Goal: Task Accomplishment & Management: Complete application form

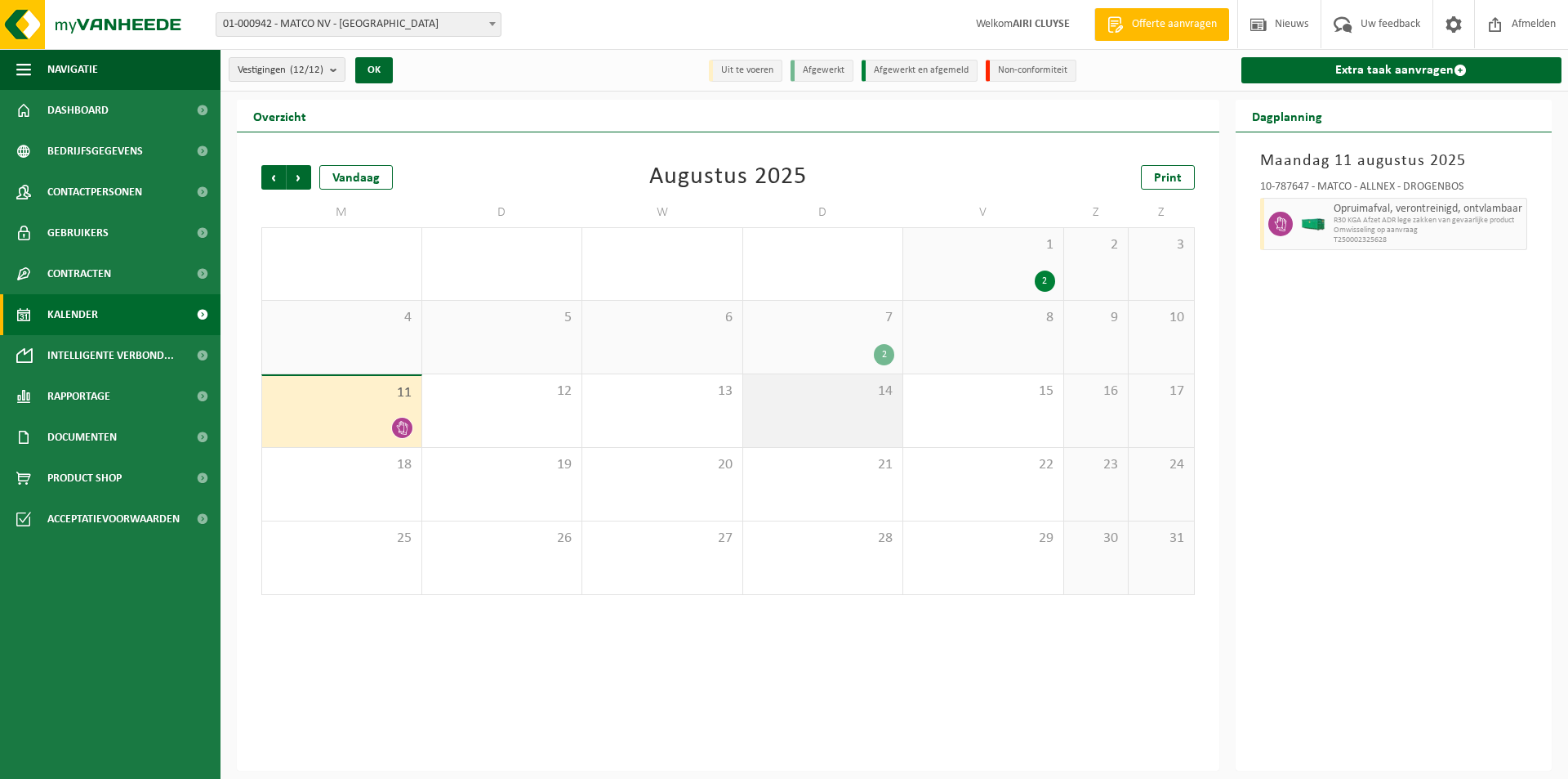
click at [821, 396] on span "14" at bounding box center [822, 391] width 144 height 18
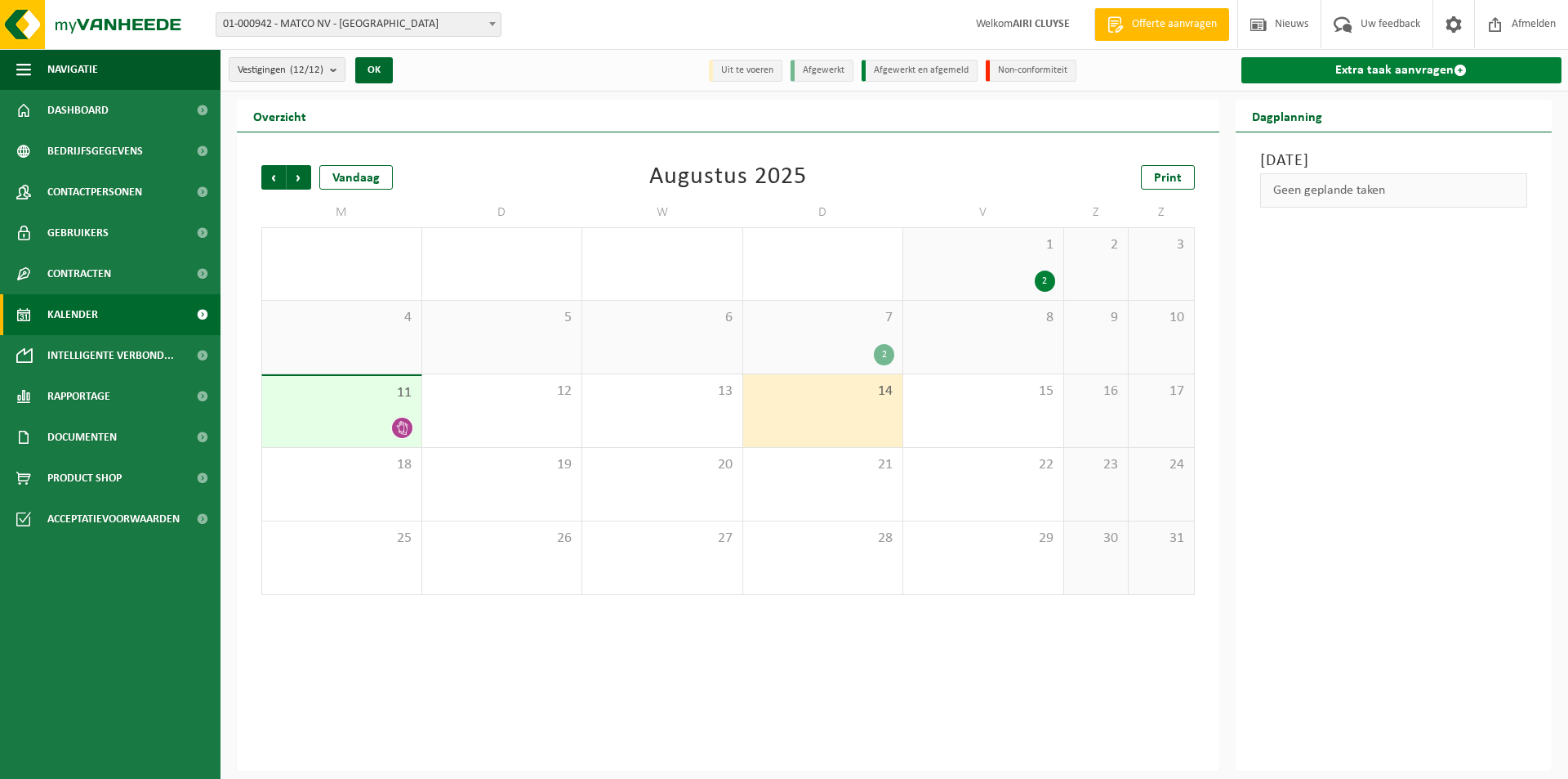
click at [1406, 71] on link "Extra taak aanvragen" at bounding box center [1401, 70] width 321 height 26
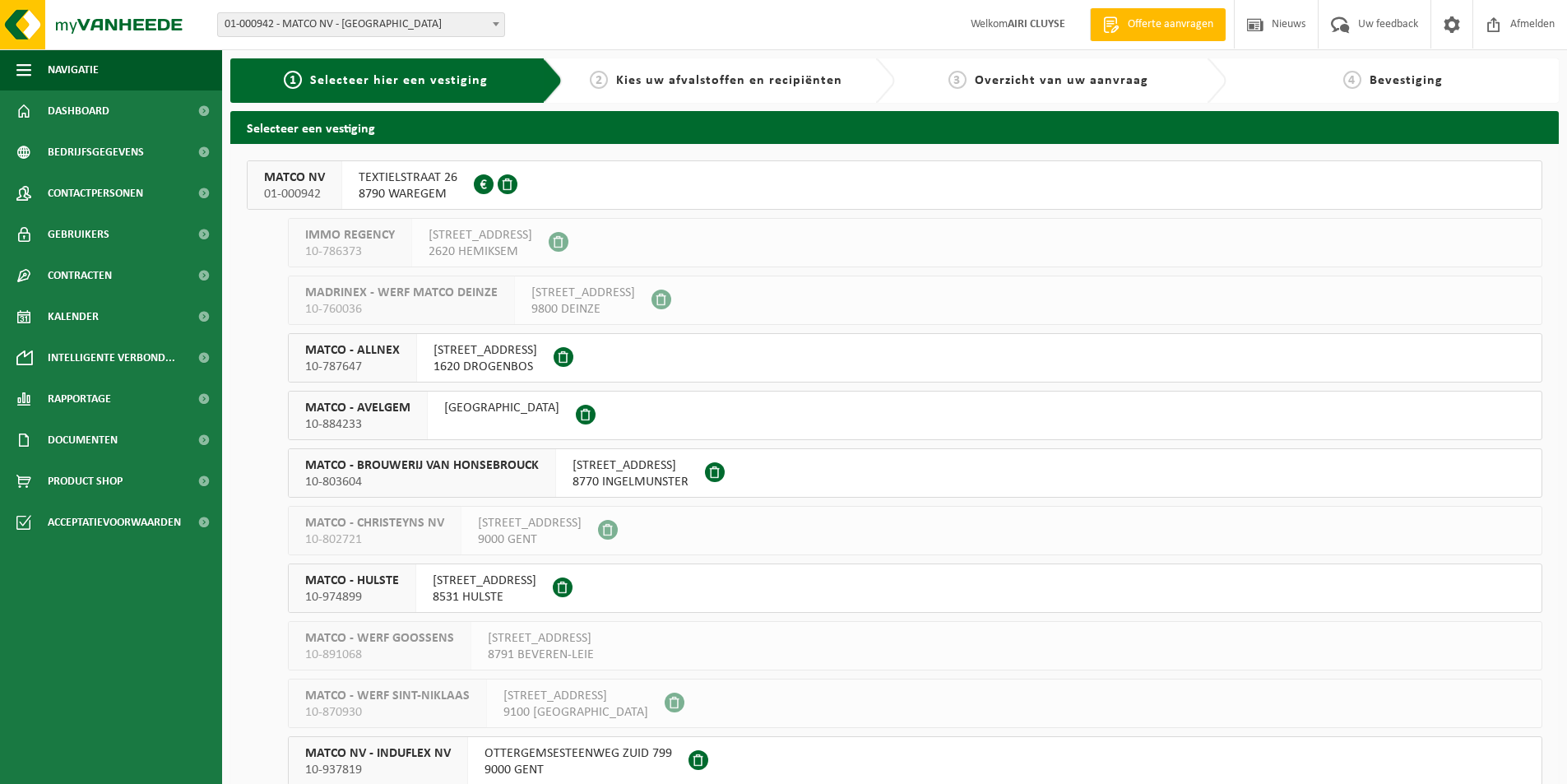
click at [496, 363] on span "1620 DROGENBOS" at bounding box center [486, 367] width 104 height 16
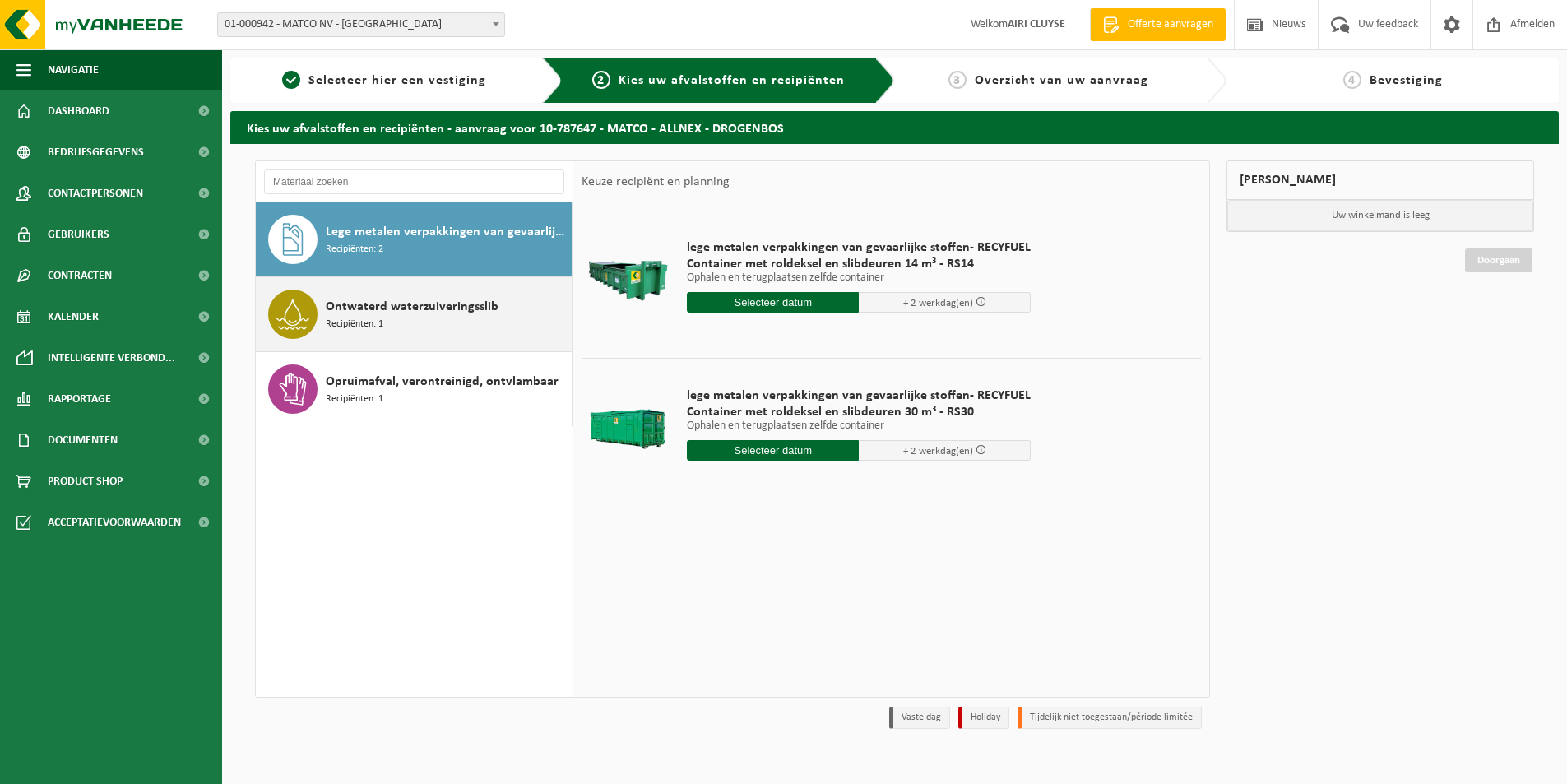
click at [448, 307] on span "Ontwaterd waterzuiveringsslib" at bounding box center [412, 307] width 173 height 20
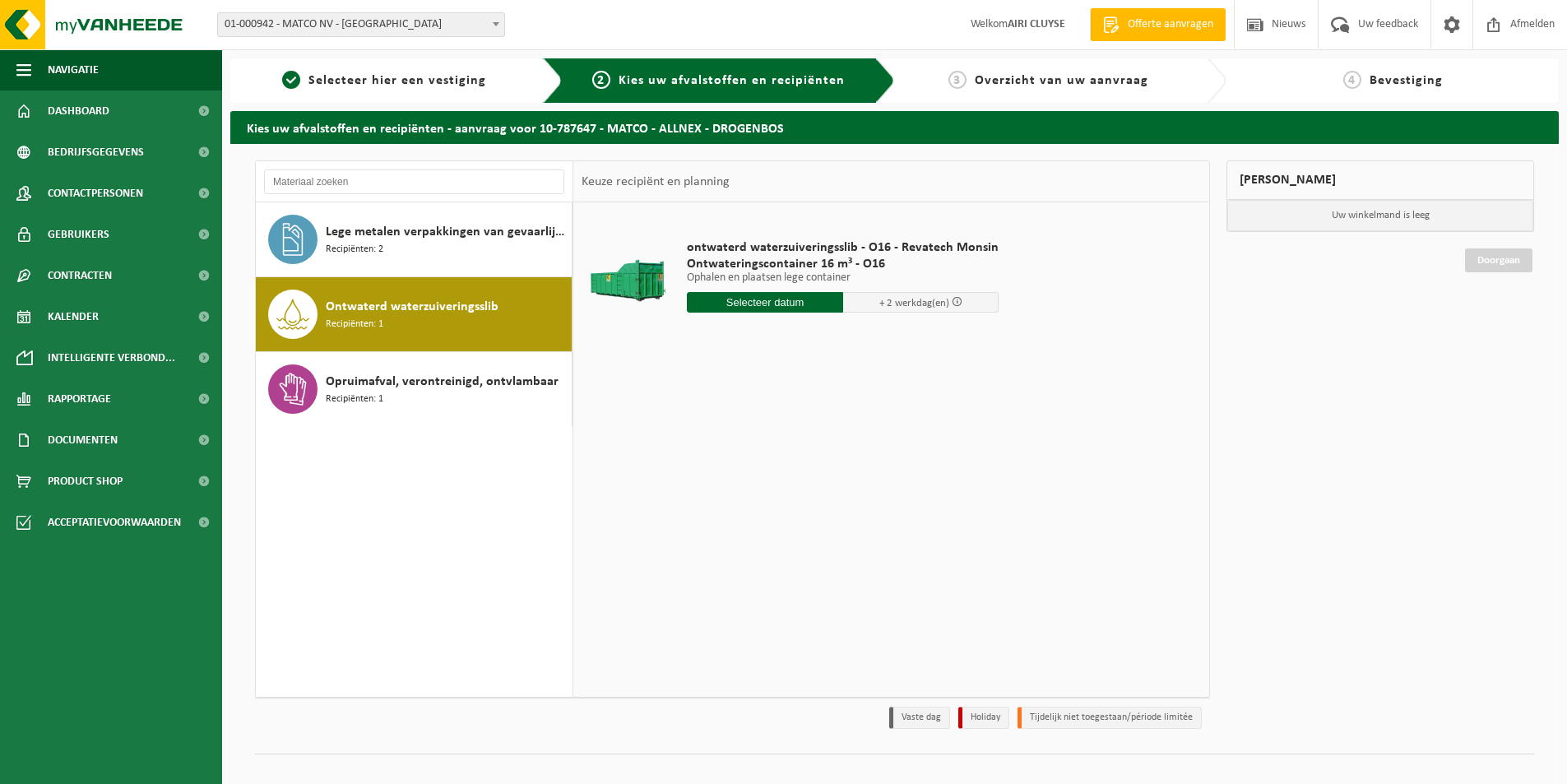
click at [727, 294] on input "text" at bounding box center [766, 302] width 156 height 21
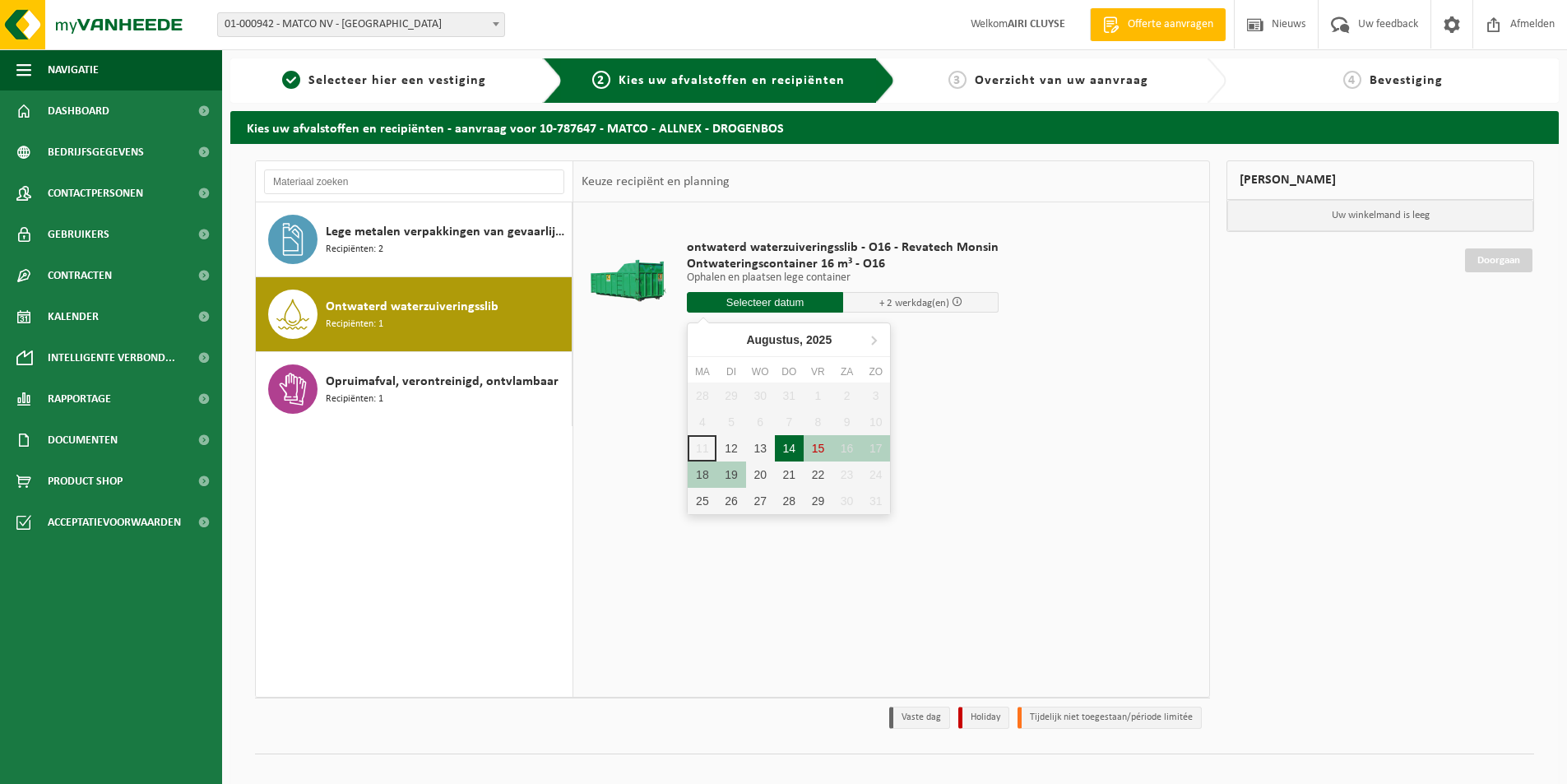
click at [791, 449] on div "14" at bounding box center [789, 448] width 29 height 26
type input "Van 2025-08-14"
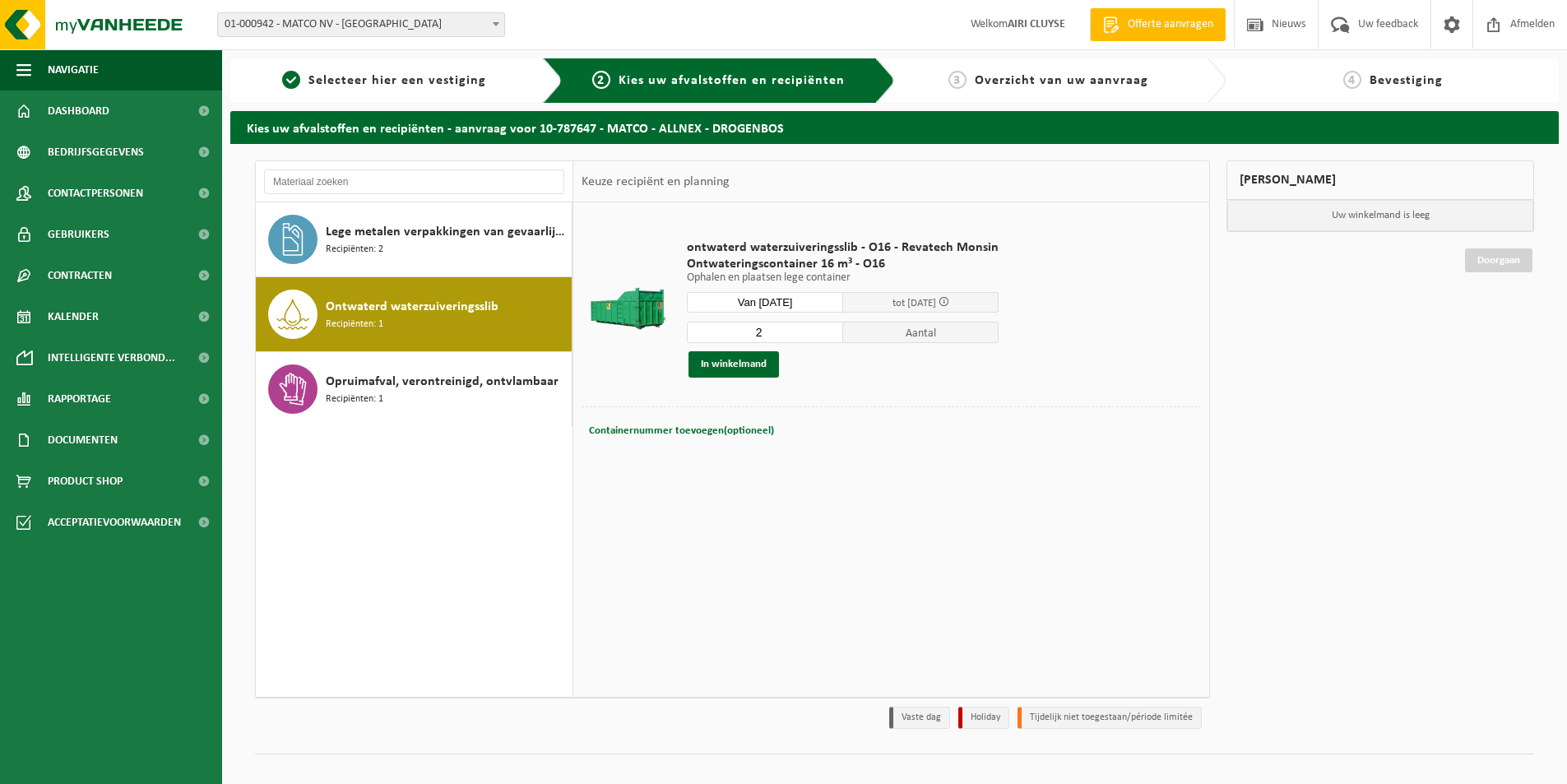
type input "2"
click at [826, 329] on input "2" at bounding box center [766, 332] width 156 height 21
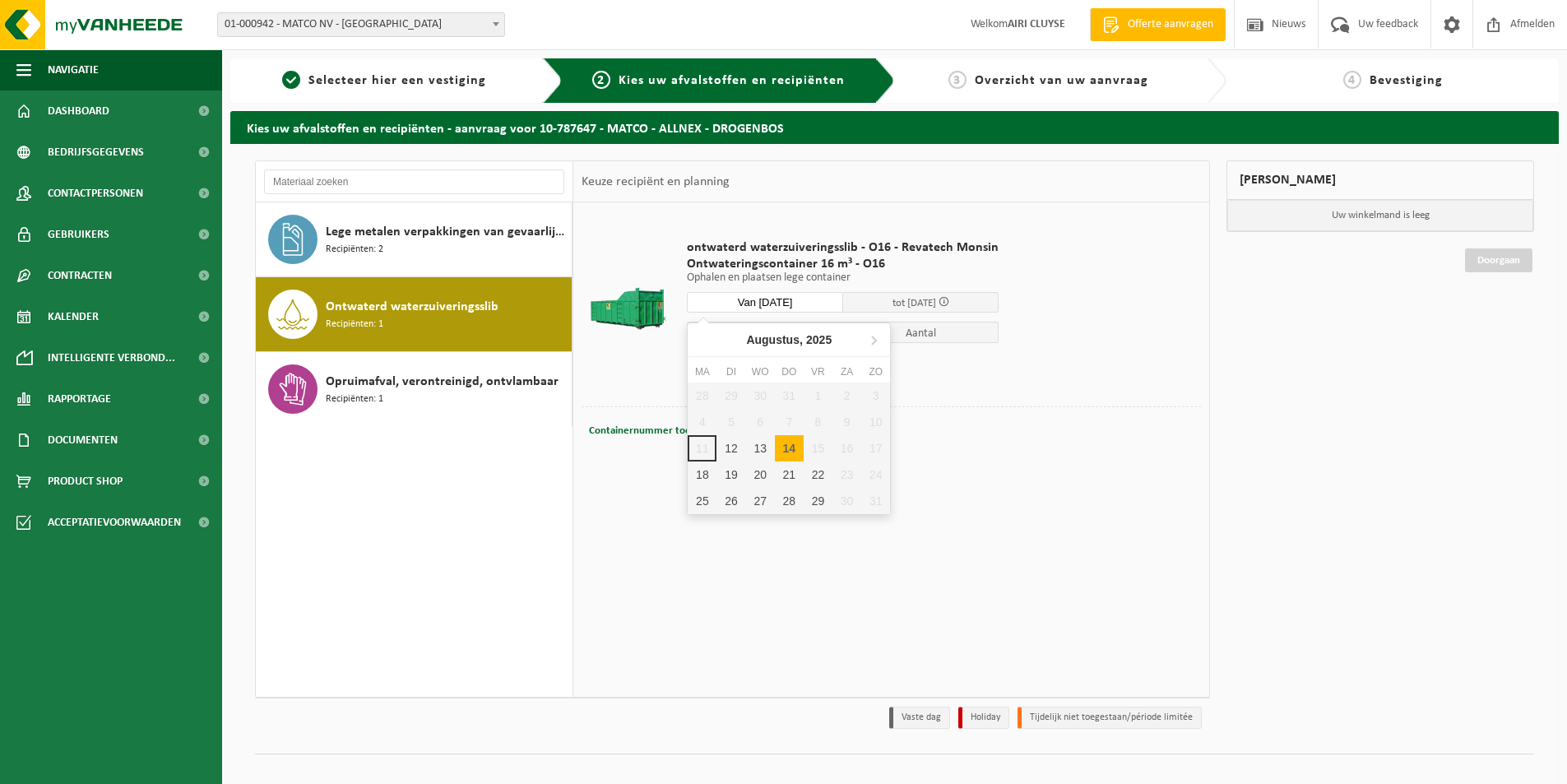
click at [816, 301] on input "Van 2025-08-14" at bounding box center [766, 302] width 156 height 21
click at [791, 447] on div "14" at bounding box center [789, 448] width 29 height 26
click at [793, 446] on div "14" at bounding box center [789, 448] width 29 height 26
type input "Van 2025-08-14"
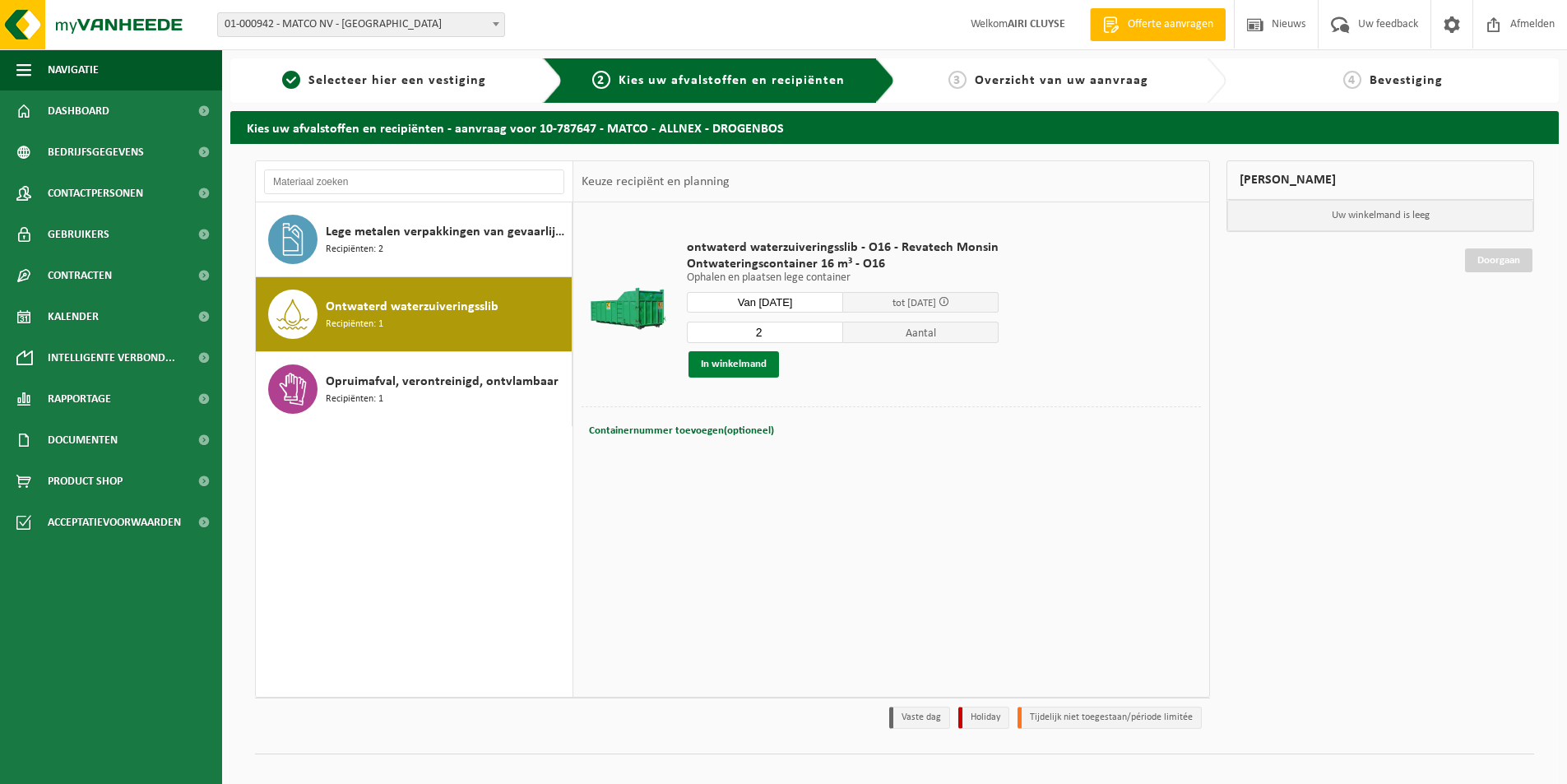
click at [748, 362] on button "In winkelmand" at bounding box center [734, 365] width 91 height 26
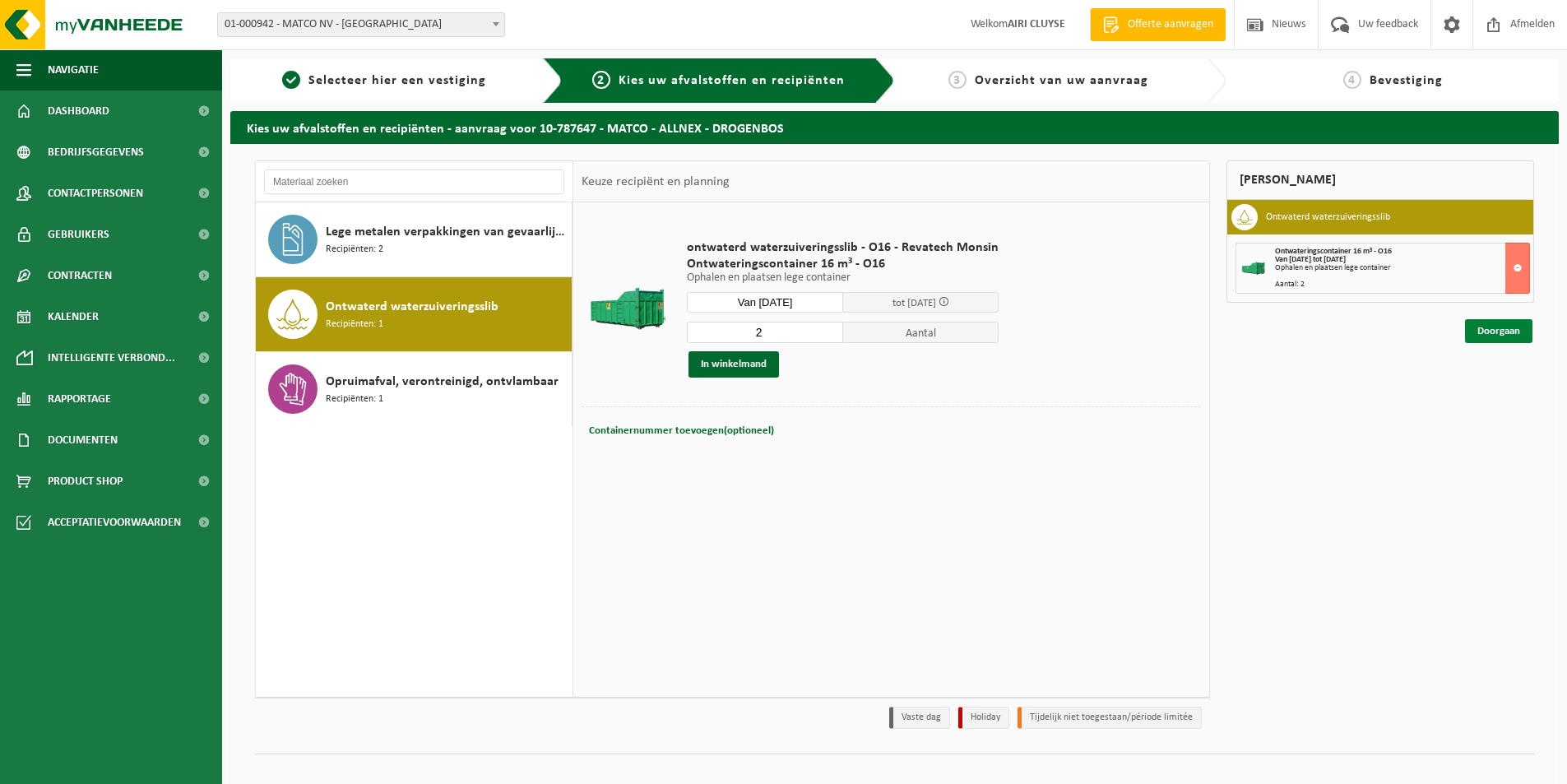
click at [1499, 333] on link "Doorgaan" at bounding box center [1499, 331] width 68 height 24
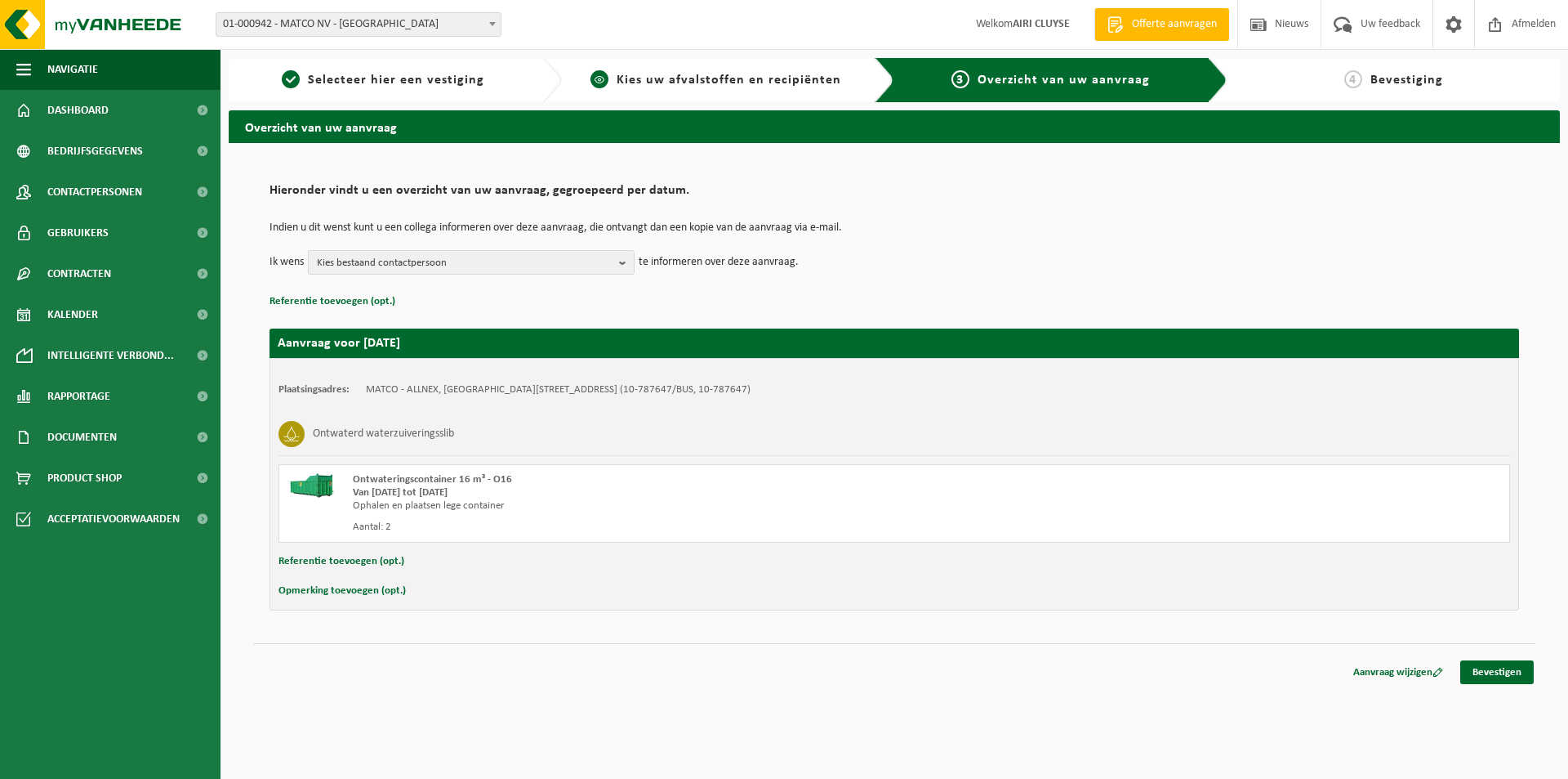
click at [768, 87] on link "2 Kies uw afvalstoffen en recipiënten" at bounding box center [716, 80] width 293 height 20
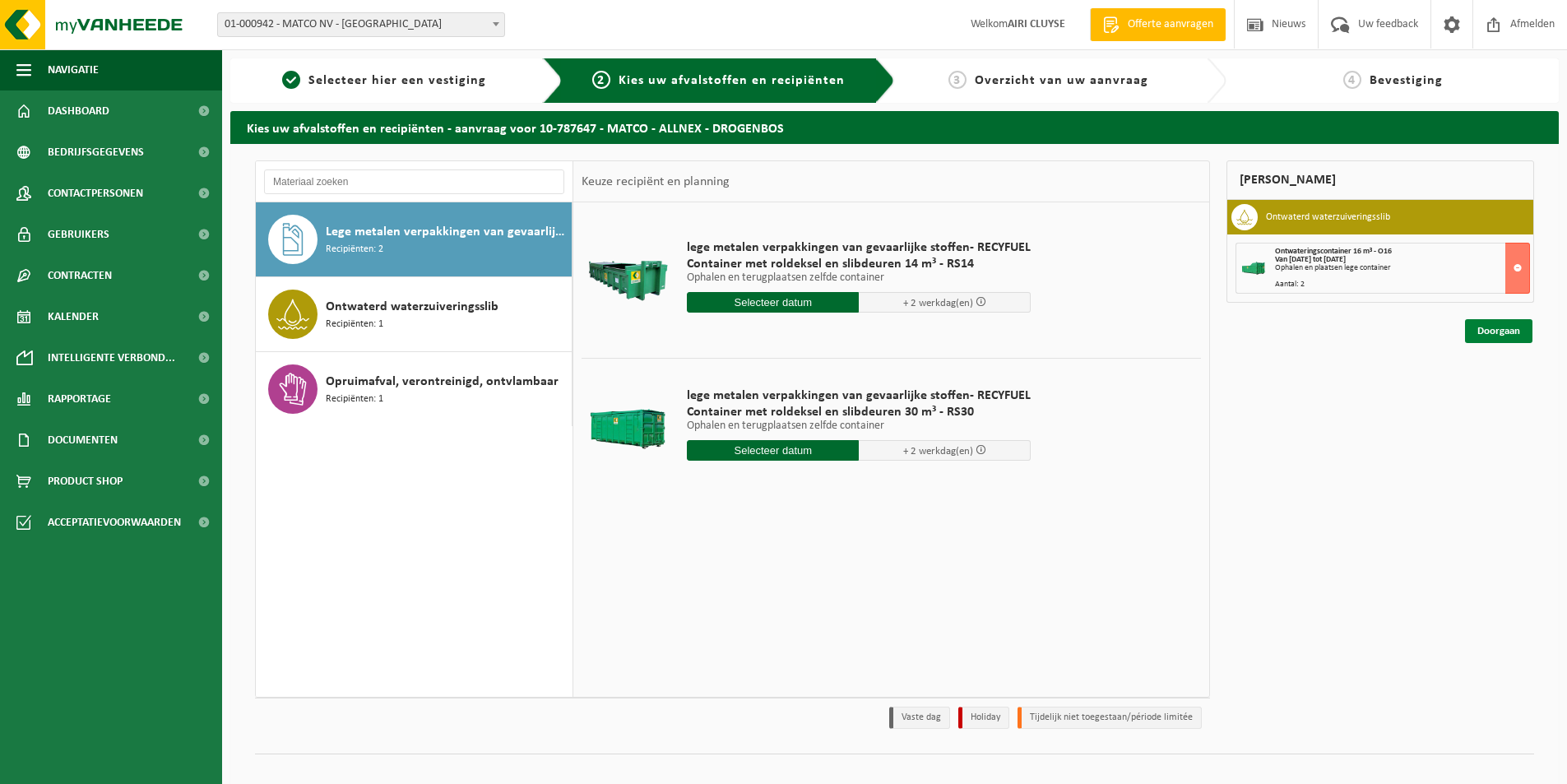
click at [1495, 321] on link "Doorgaan" at bounding box center [1499, 331] width 68 height 24
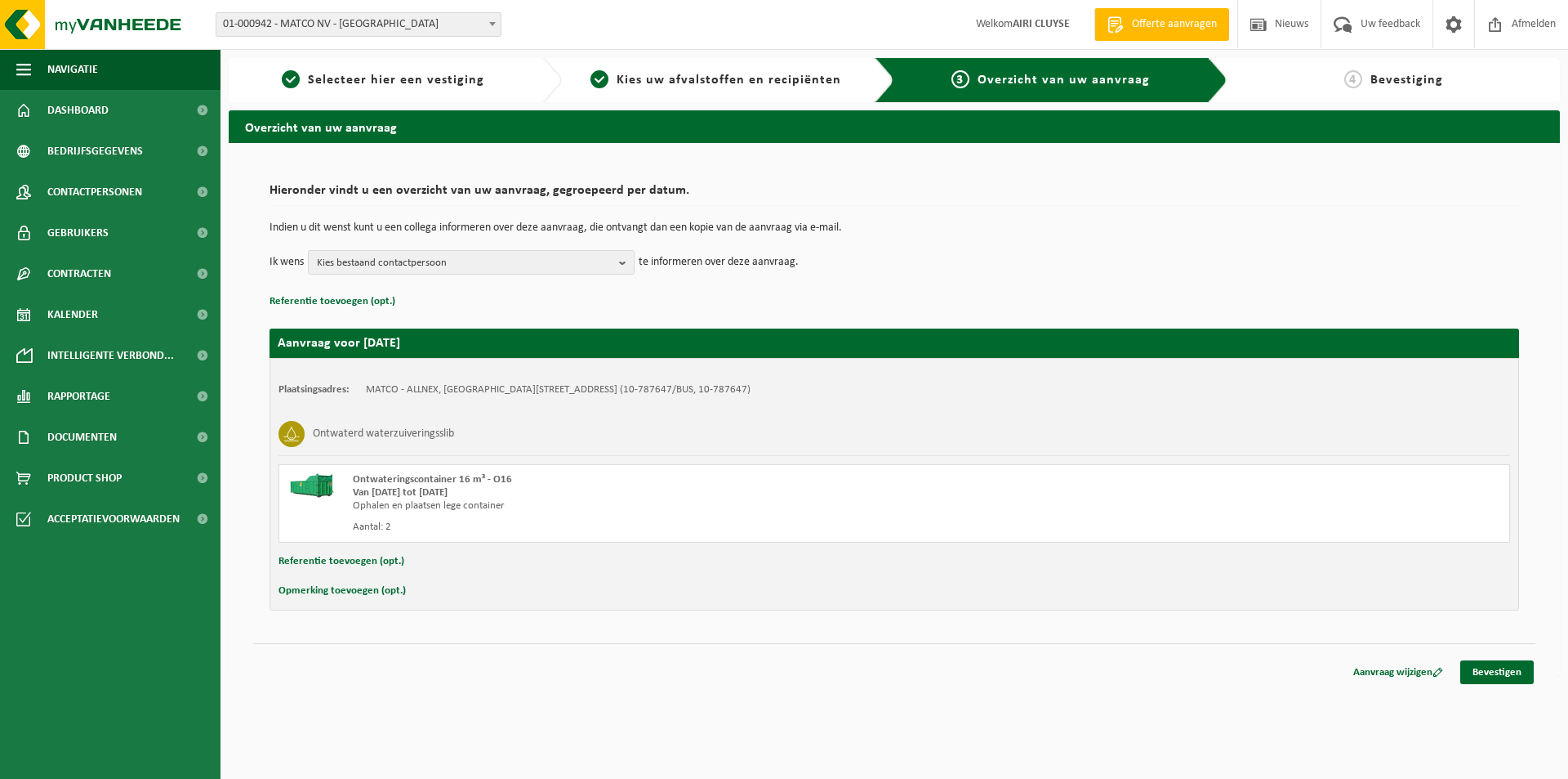
click at [327, 562] on button "Referentie toevoegen (opt.)" at bounding box center [341, 561] width 126 height 21
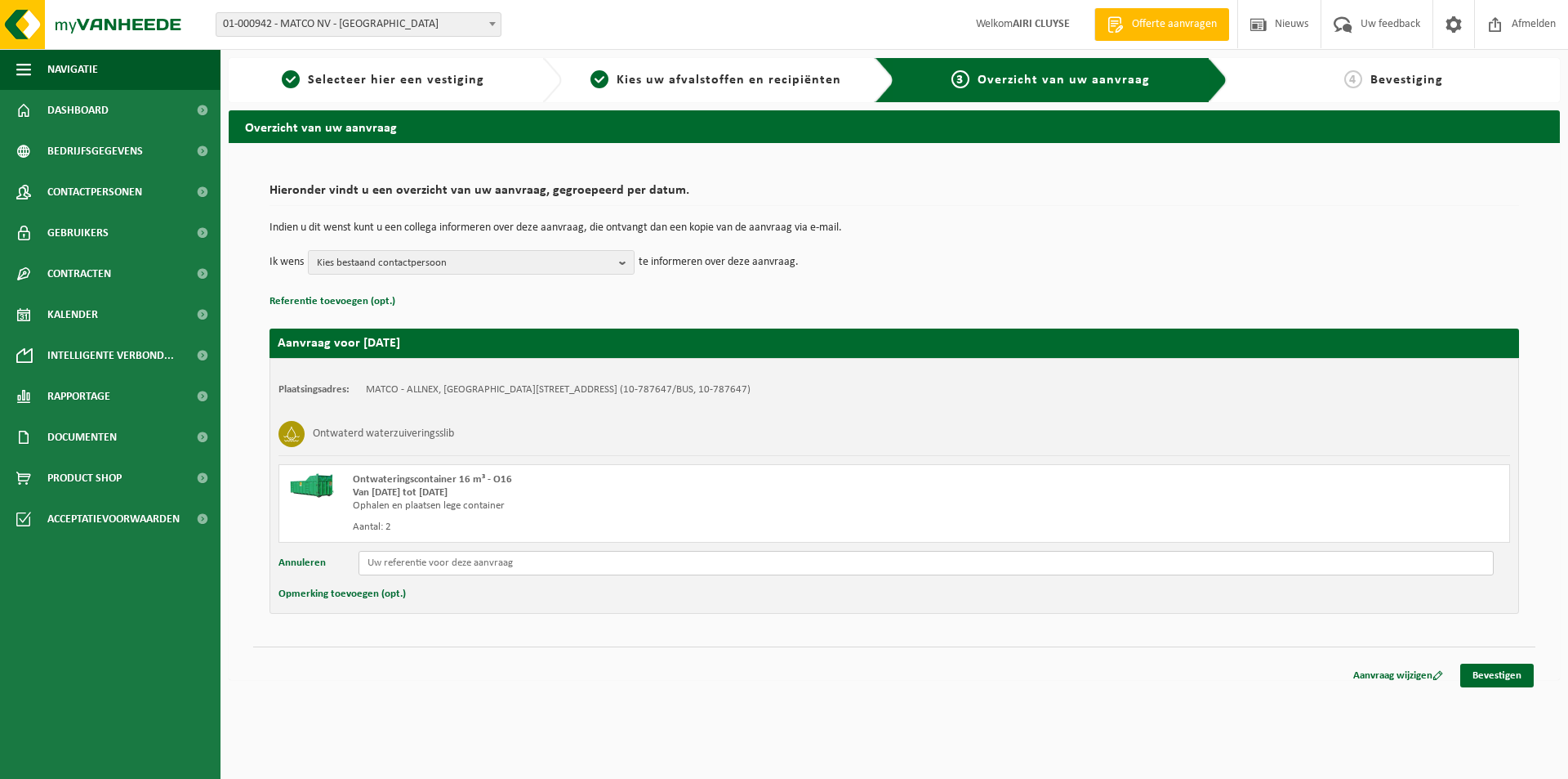
click at [430, 559] on input "text" at bounding box center [925, 563] width 1135 height 25
paste input "Ref 130011/331"
type input "Ref 130011/331"
click at [1497, 675] on link "Bevestigen" at bounding box center [1497, 676] width 73 height 24
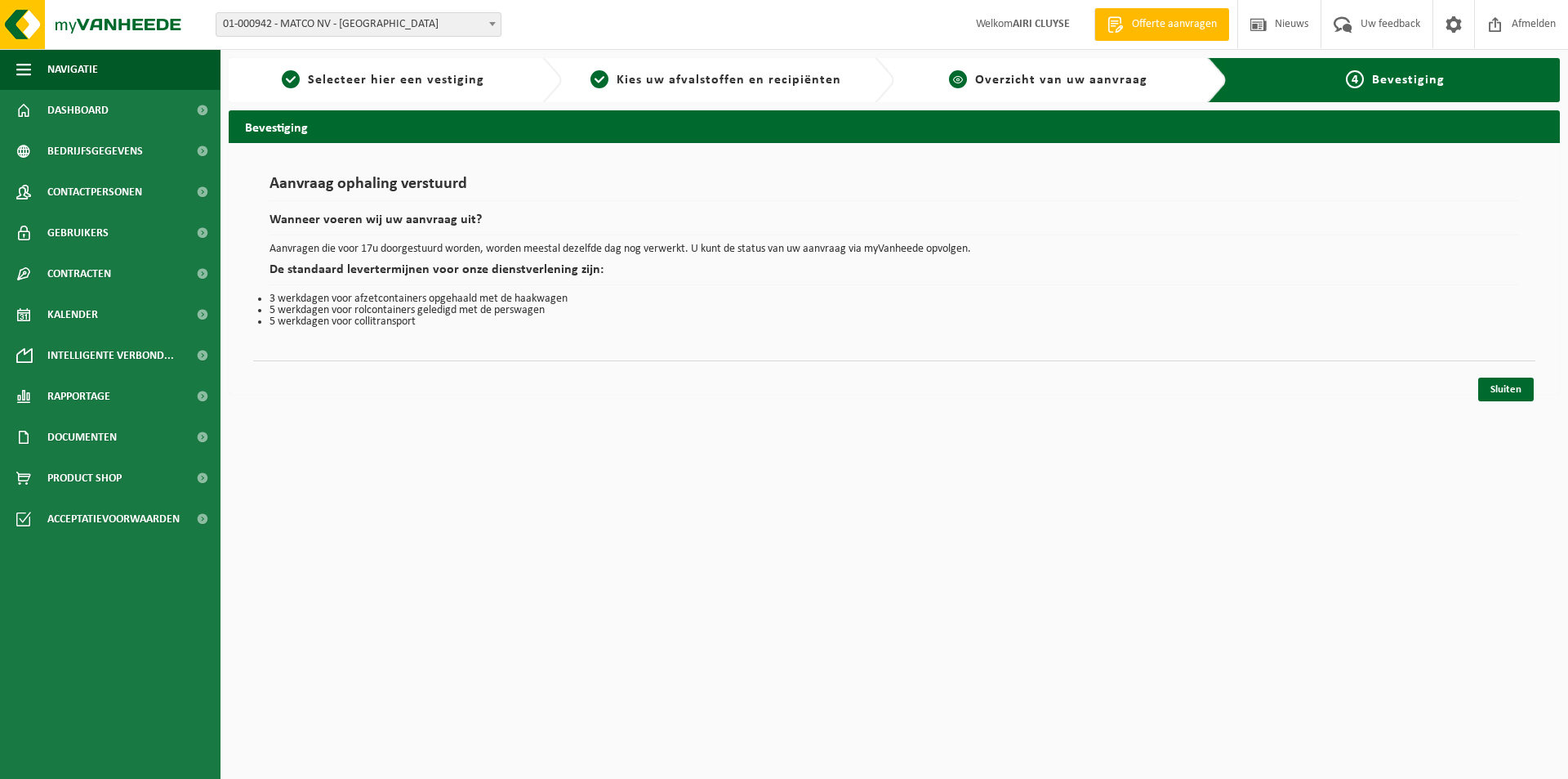
click at [1139, 82] on span "Overzicht van uw aanvraag" at bounding box center [1061, 79] width 173 height 13
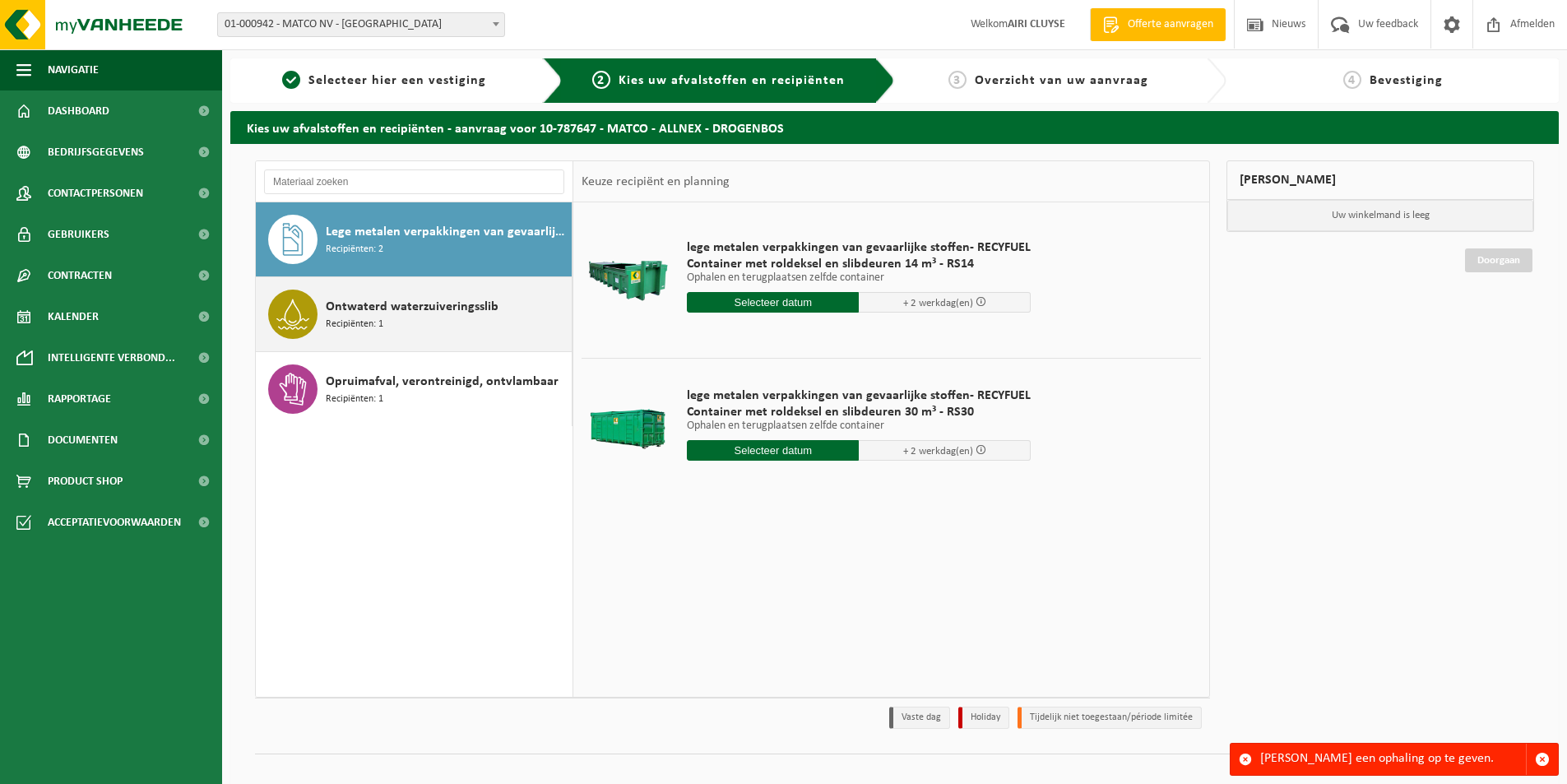
click at [379, 310] on span "Ontwaterd waterzuiveringsslib" at bounding box center [412, 307] width 173 height 20
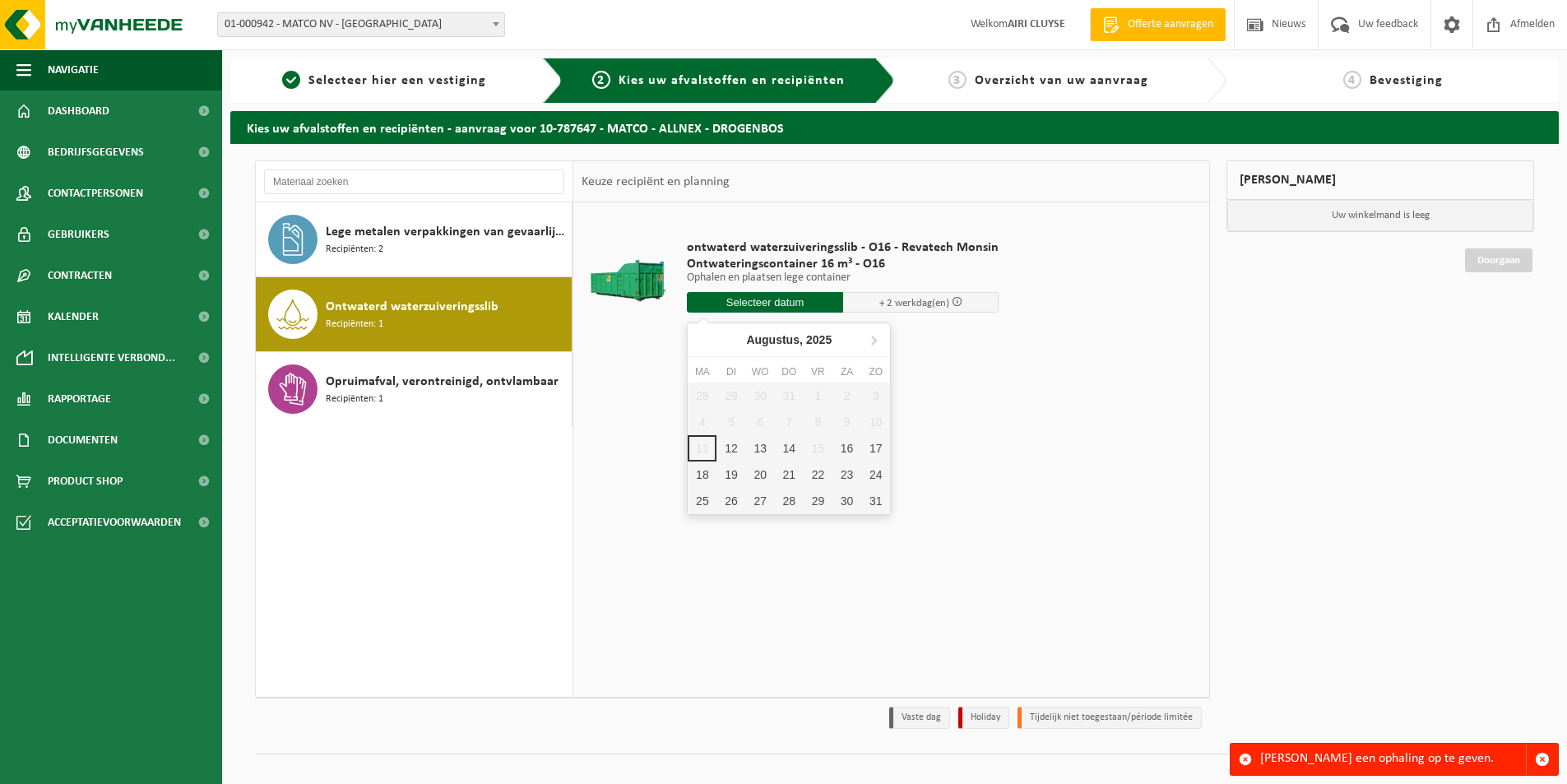
click at [766, 295] on input "text" at bounding box center [766, 302] width 156 height 21
click at [794, 445] on div "14" at bounding box center [789, 448] width 29 height 26
type input "Van 2025-08-14"
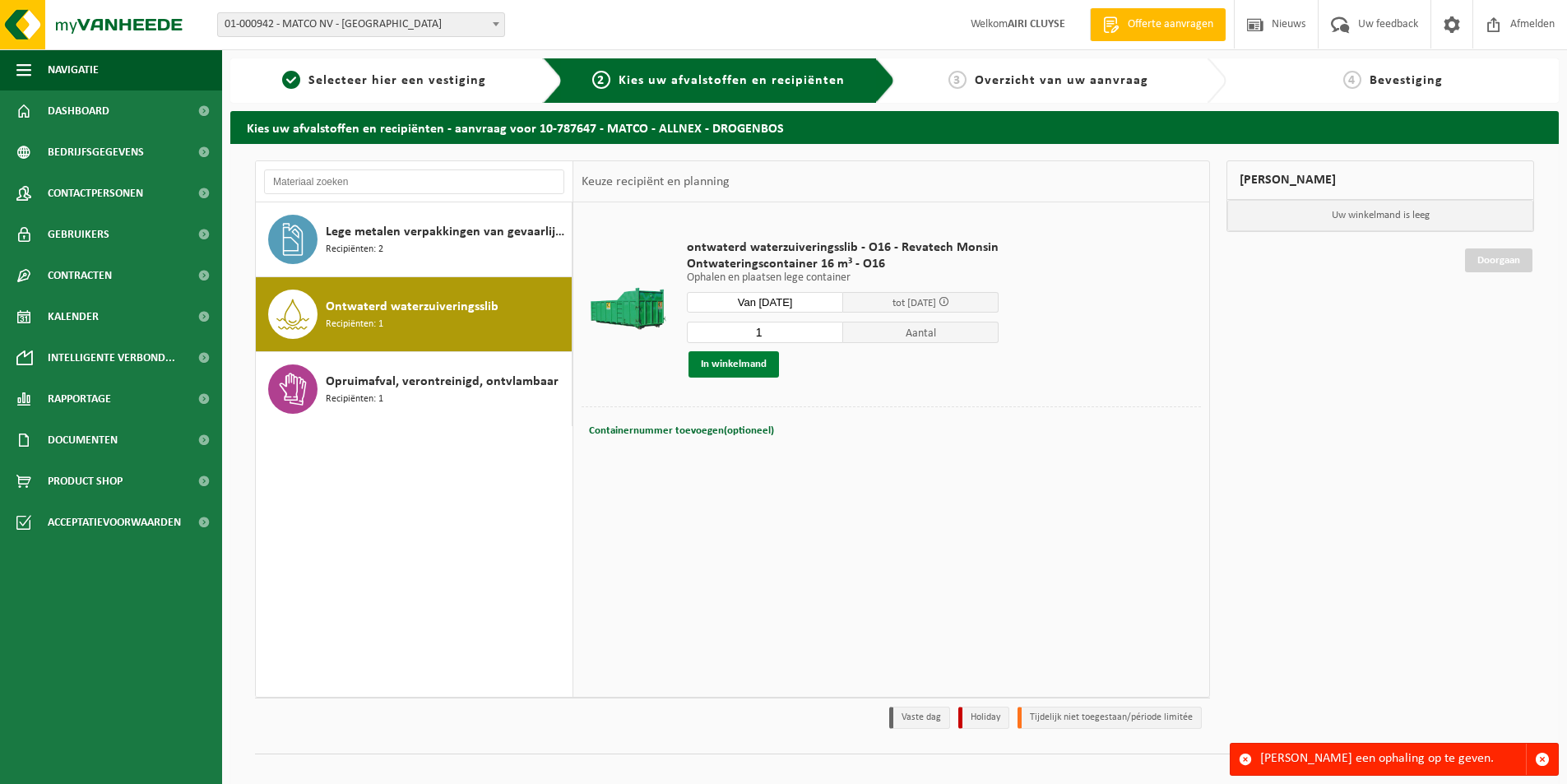
click at [746, 363] on button "In winkelmand" at bounding box center [734, 365] width 91 height 26
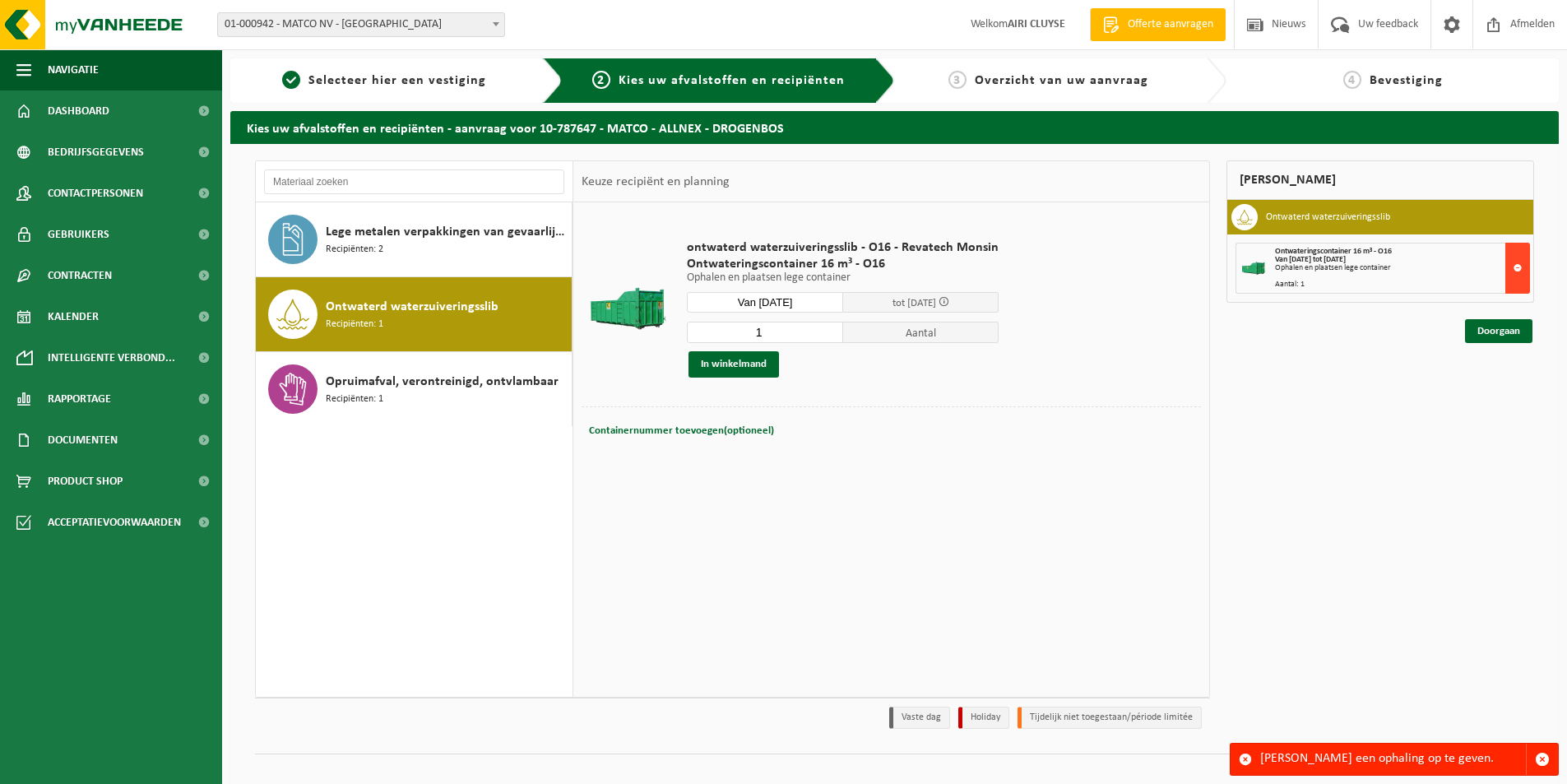
click at [1513, 266] on button at bounding box center [1518, 268] width 25 height 51
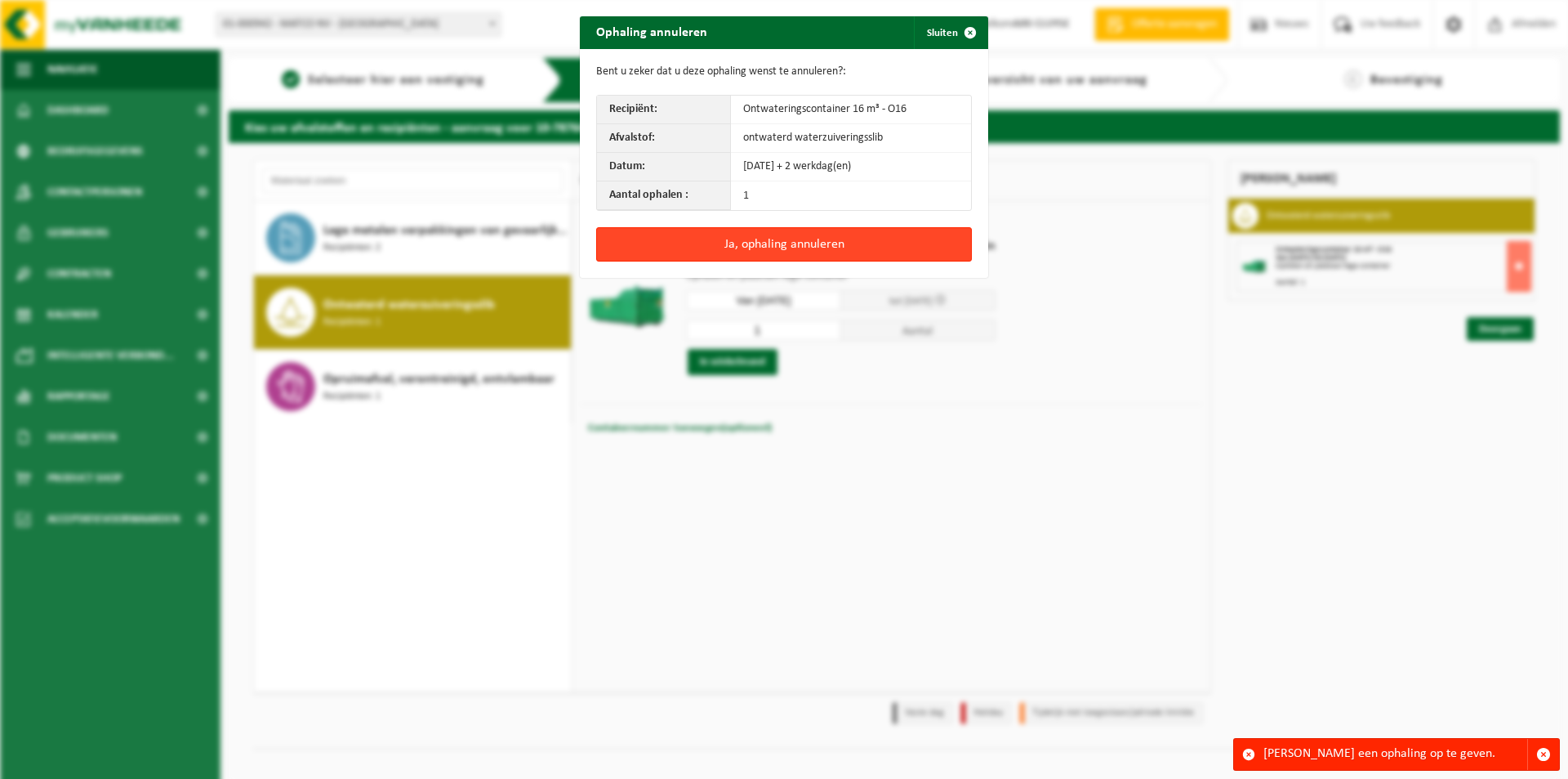
click at [803, 243] on button "Ja, ophaling annuleren" at bounding box center [784, 244] width 376 height 35
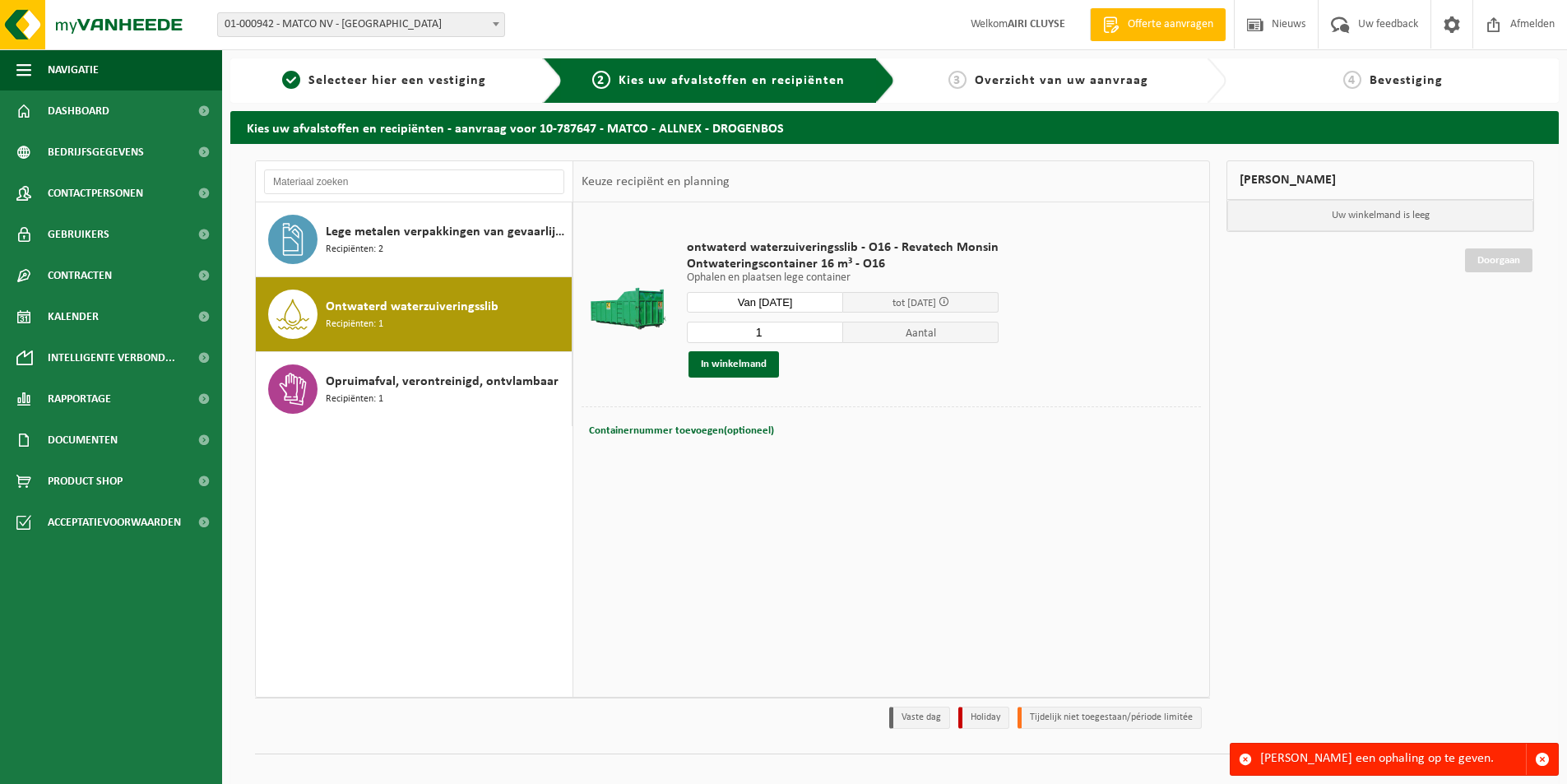
click at [960, 76] on span "3" at bounding box center [957, 80] width 18 height 18
click at [78, 309] on span "Kalender" at bounding box center [73, 316] width 51 height 41
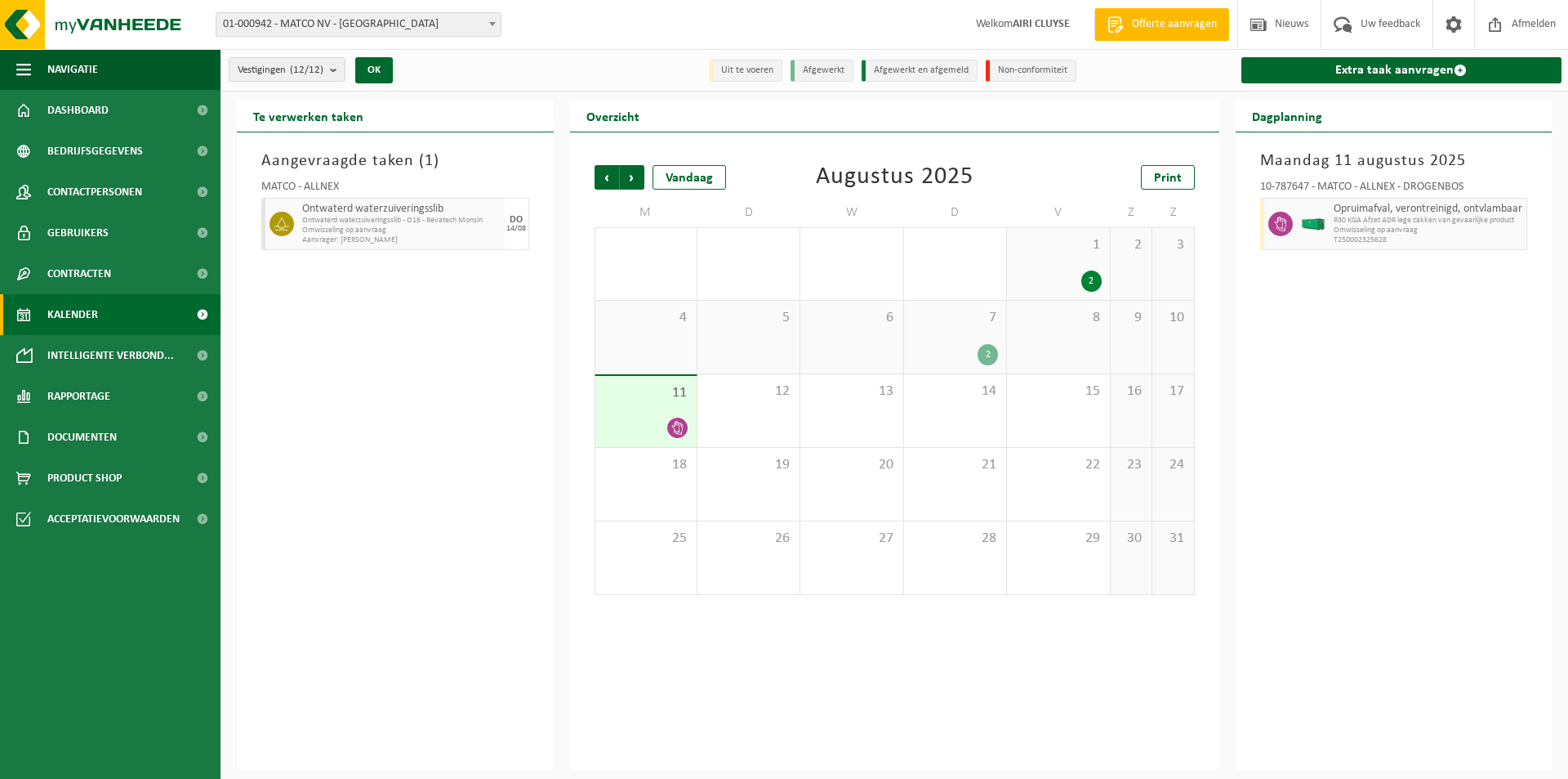
click at [420, 216] on span "Ontwaterd waterzuiveringsslib - O16 - Revatech Monsin" at bounding box center [402, 220] width 198 height 10
click at [516, 228] on div "14/08" at bounding box center [516, 228] width 20 height 8
click at [381, 219] on span "Ontwaterd waterzuiveringsslib - O16 - Revatech Monsin" at bounding box center [402, 220] width 198 height 10
click at [312, 219] on span "Ontwaterd waterzuiveringsslib - O16 - Revatech Monsin" at bounding box center [402, 220] width 198 height 10
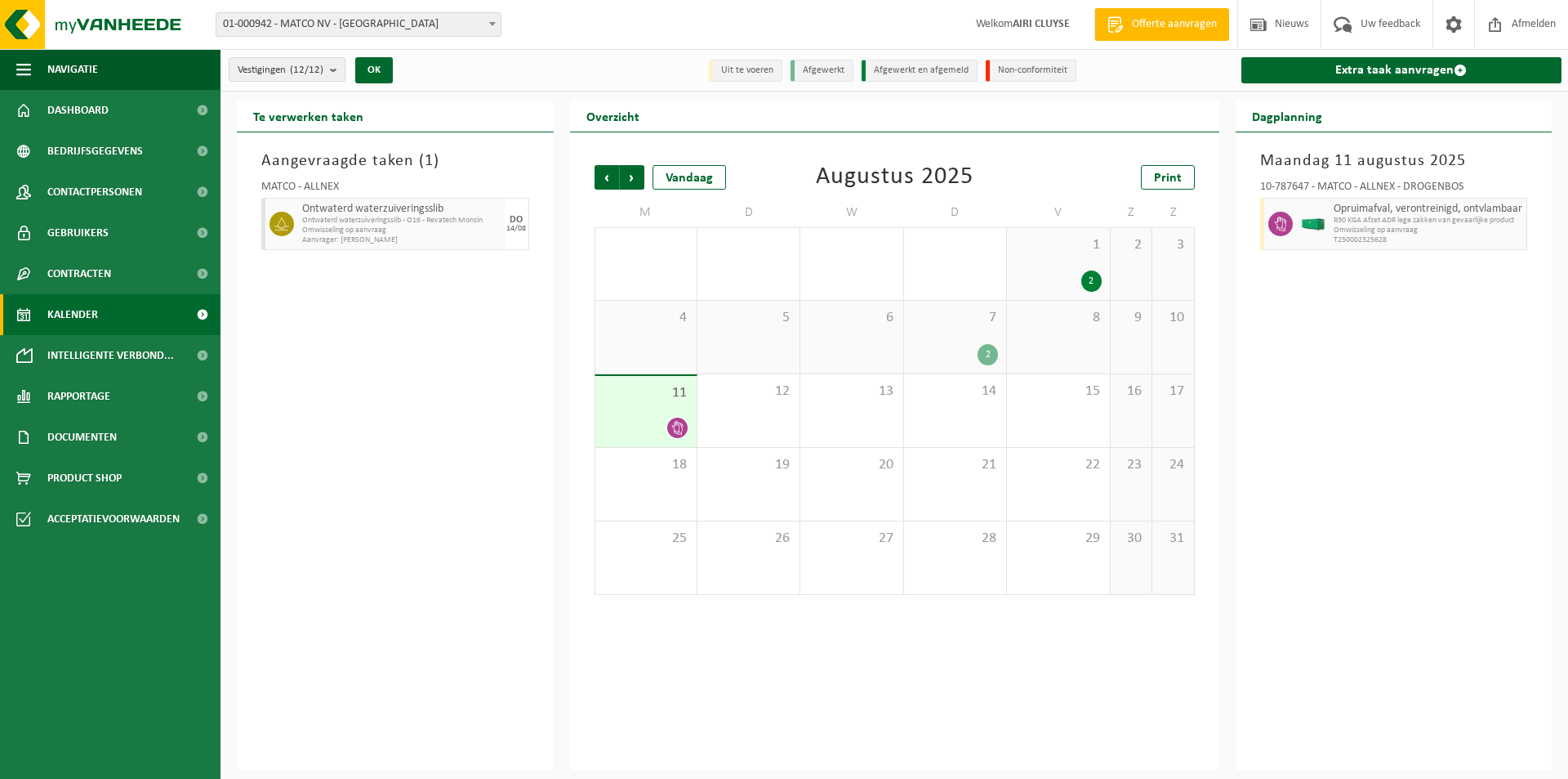
click at [311, 219] on span "Ontwaterd waterzuiveringsslib - O16 - Revatech Monsin" at bounding box center [402, 220] width 198 height 10
click at [358, 219] on span "Ontwaterd waterzuiveringsslib - O16 - Revatech Monsin" at bounding box center [402, 220] width 198 height 10
drag, startPoint x: 514, startPoint y: 222, endPoint x: 477, endPoint y: 229, distance: 37.7
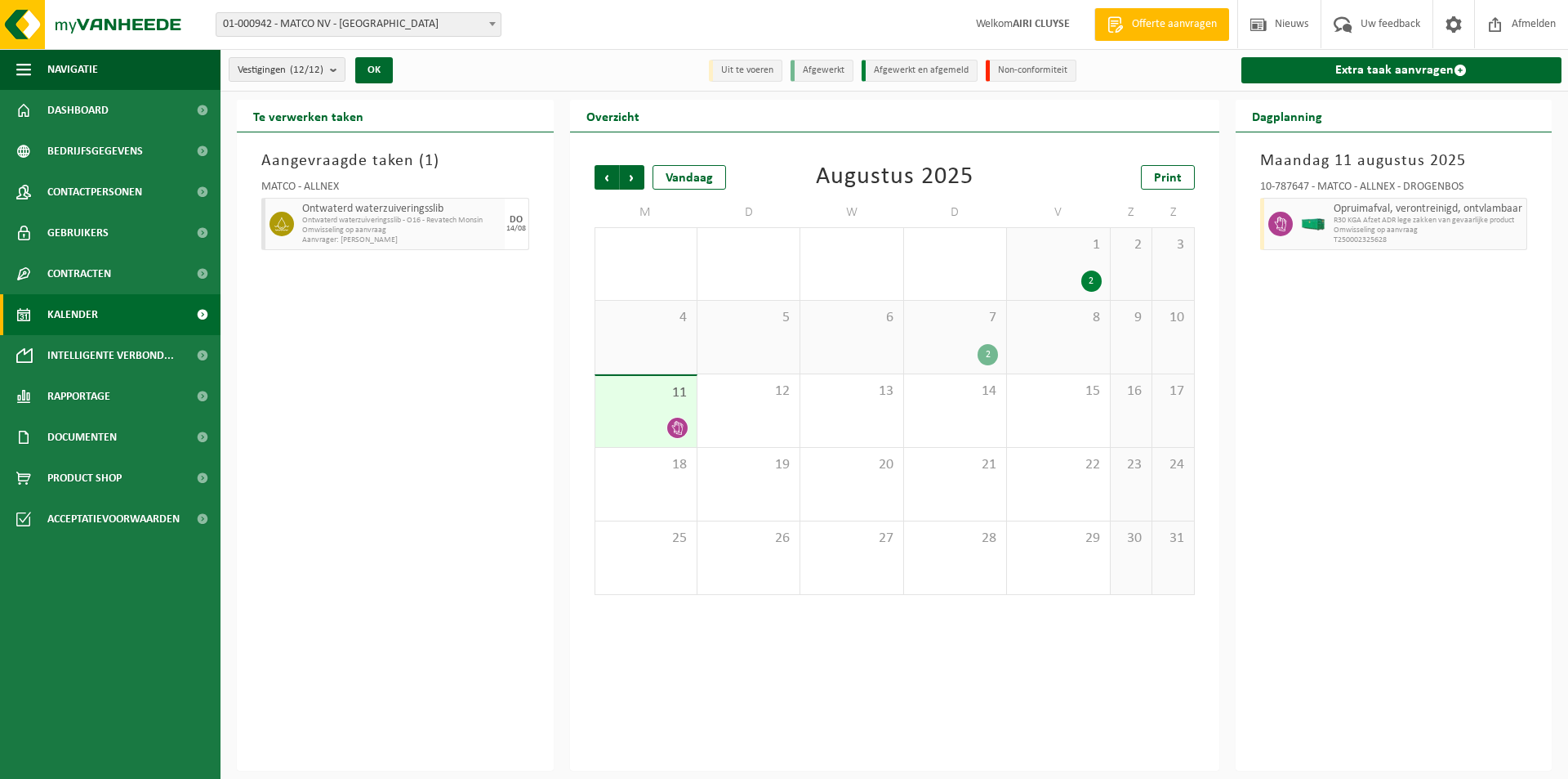
click at [514, 224] on div "14/08" at bounding box center [516, 228] width 20 height 8
drag, startPoint x: 426, startPoint y: 227, endPoint x: 407, endPoint y: 229, distance: 19.1
click at [423, 227] on span "Omwisseling op aanvraag" at bounding box center [402, 230] width 198 height 10
drag, startPoint x: 343, startPoint y: 230, endPoint x: 321, endPoint y: 234, distance: 22.4
click at [342, 230] on span "Omwisseling op aanvraag" at bounding box center [402, 230] width 198 height 10
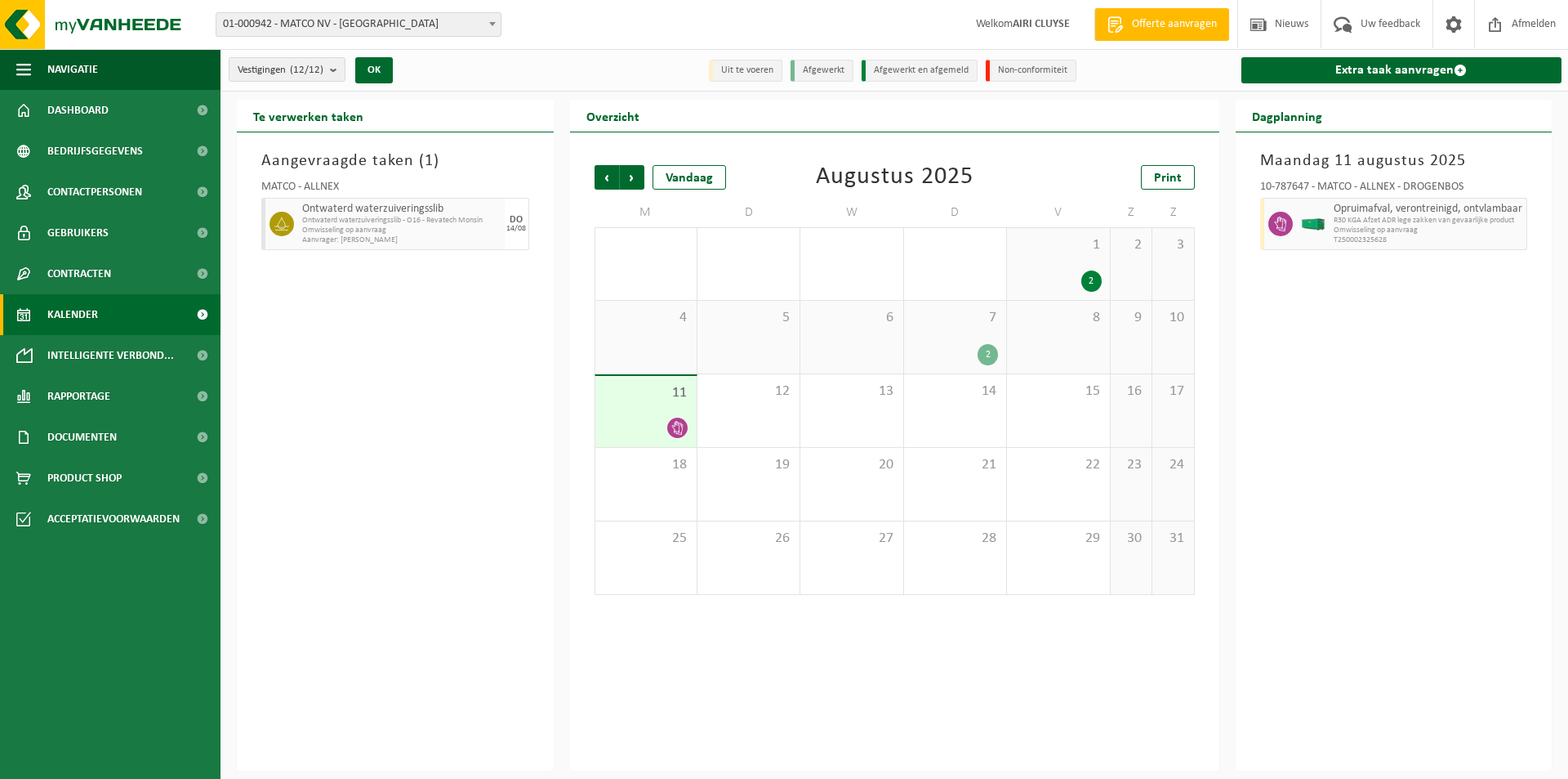
click at [275, 217] on icon at bounding box center [282, 223] width 15 height 15
